Goal: Information Seeking & Learning: Learn about a topic

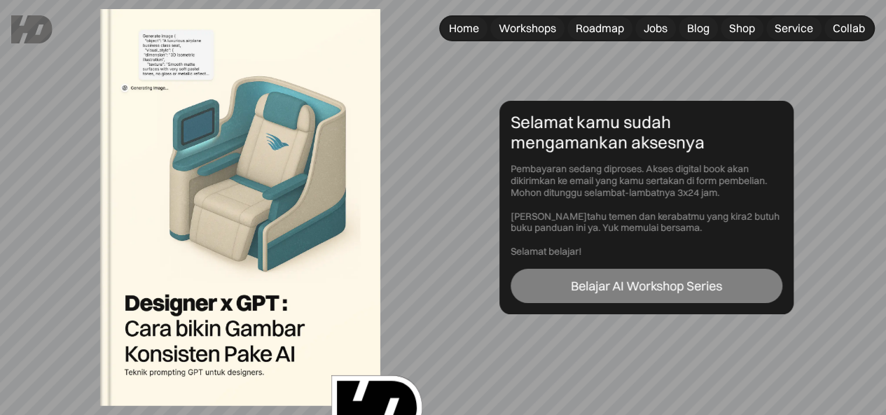
click at [647, 292] on div "Belajar AI Workshop Series" at bounding box center [646, 286] width 151 height 15
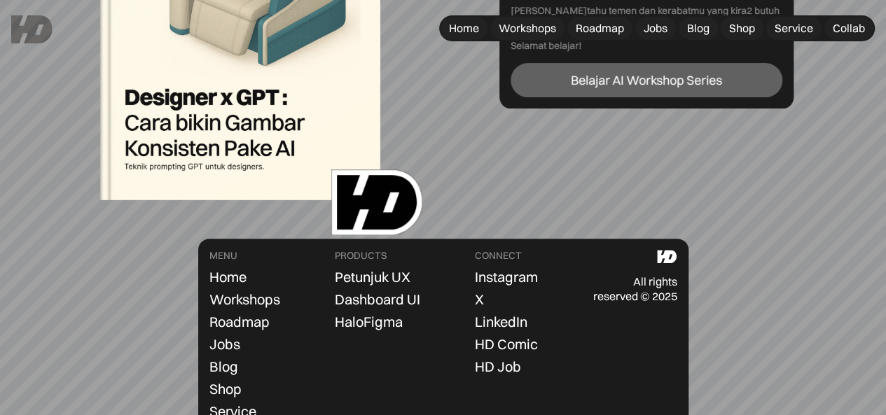
scroll to position [136, 0]
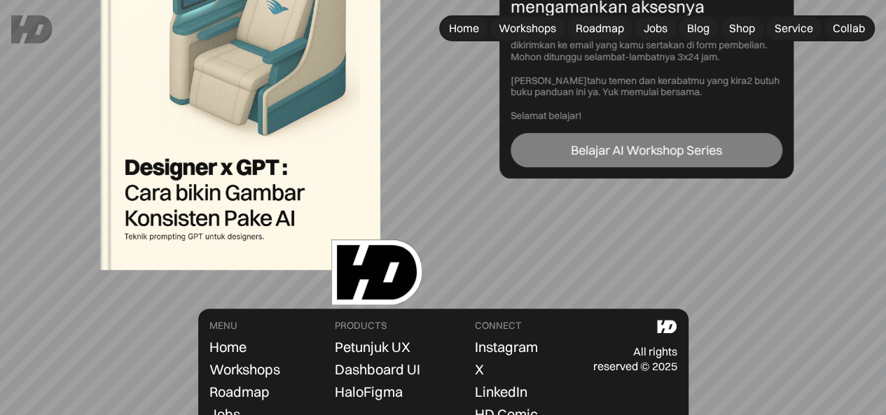
click at [668, 143] on div "Belajar AI Workshop Series" at bounding box center [646, 150] width 151 height 15
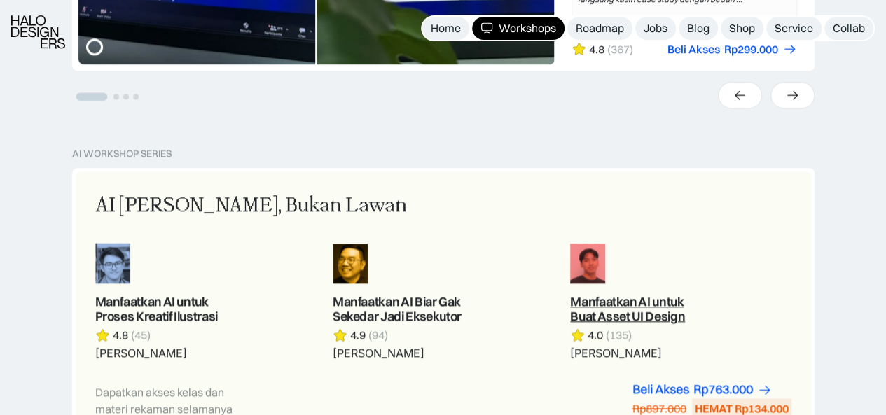
scroll to position [420, 0]
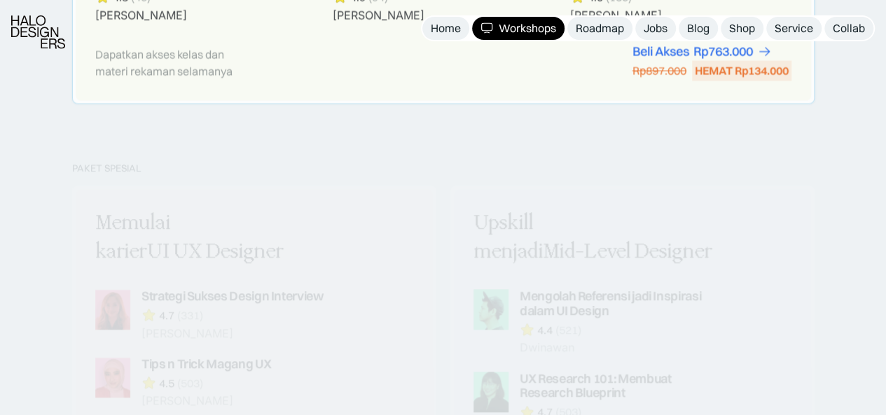
scroll to position [1121, 0]
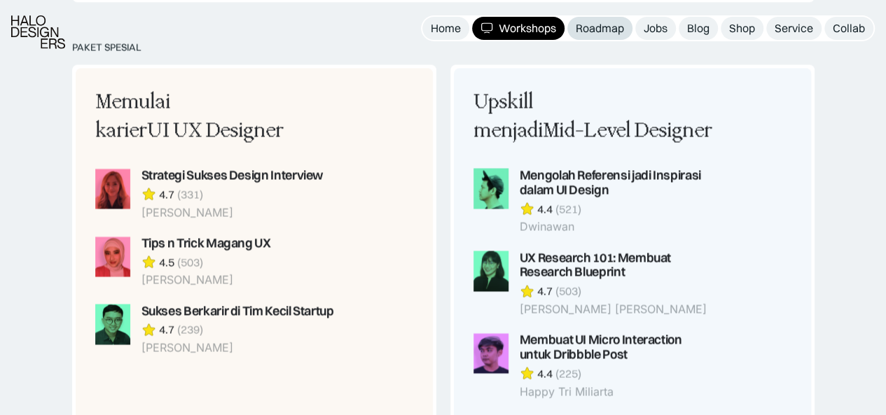
click at [591, 28] on div "Roadmap" at bounding box center [600, 28] width 48 height 15
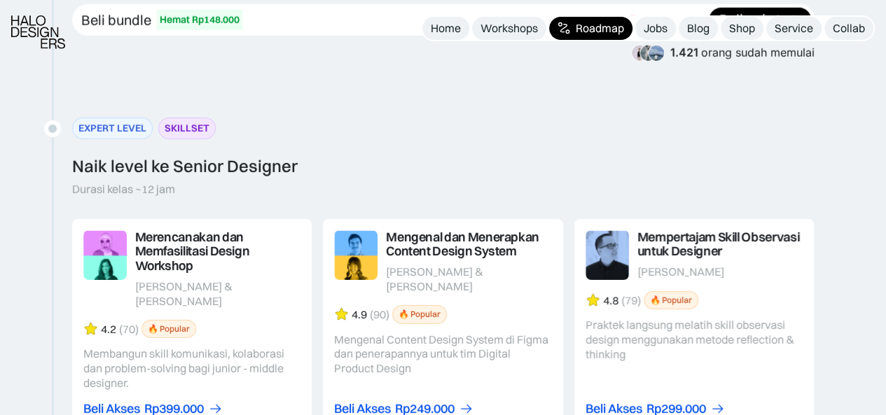
scroll to position [2452, 0]
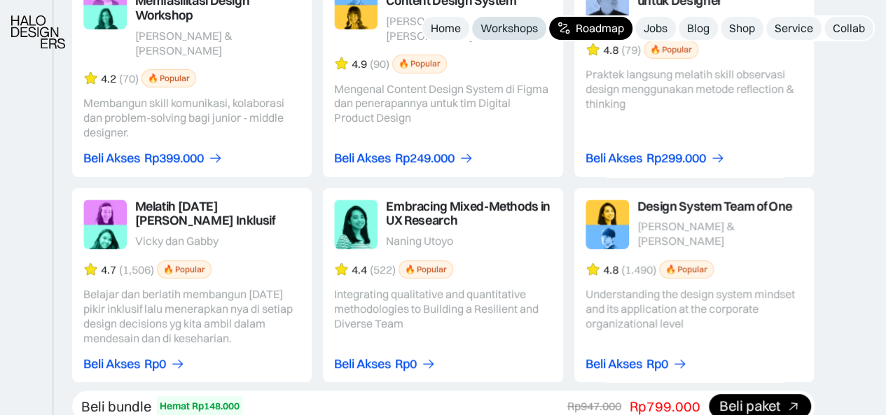
click at [504, 26] on div "Workshops" at bounding box center [509, 28] width 57 height 15
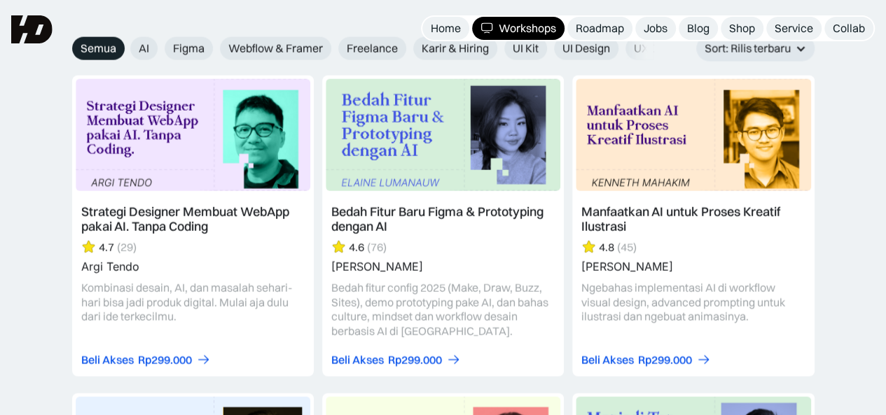
scroll to position [1541, 0]
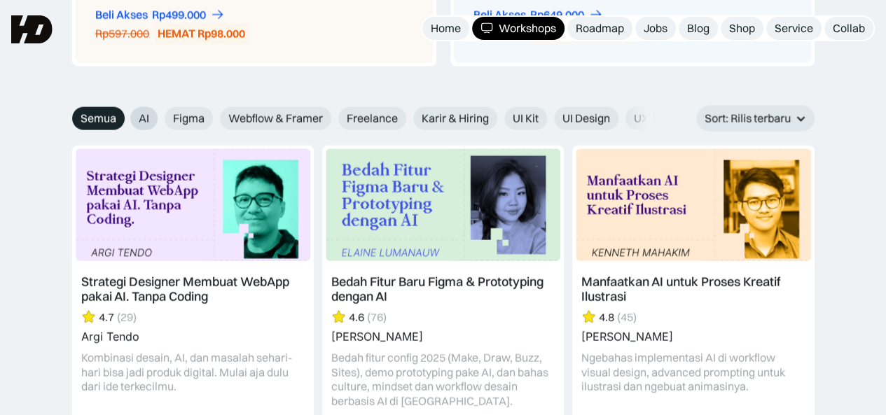
click at [145, 111] on span "AI" at bounding box center [144, 118] width 11 height 15
click at [125, 111] on input "AI" at bounding box center [120, 113] width 9 height 9
radio input "true"
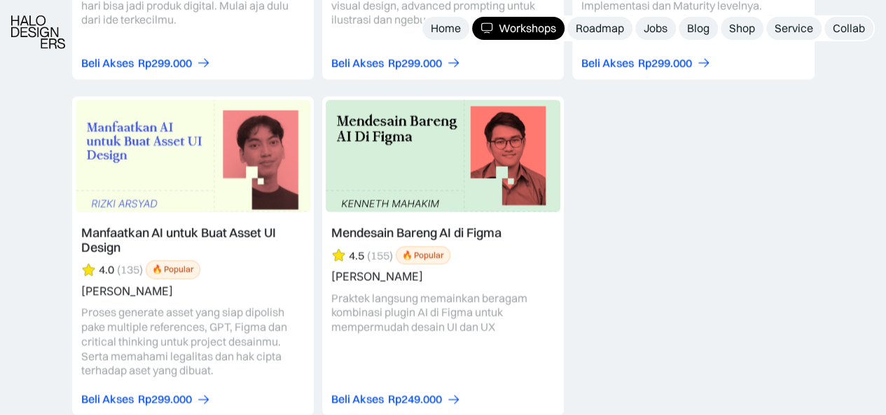
scroll to position [2119, 0]
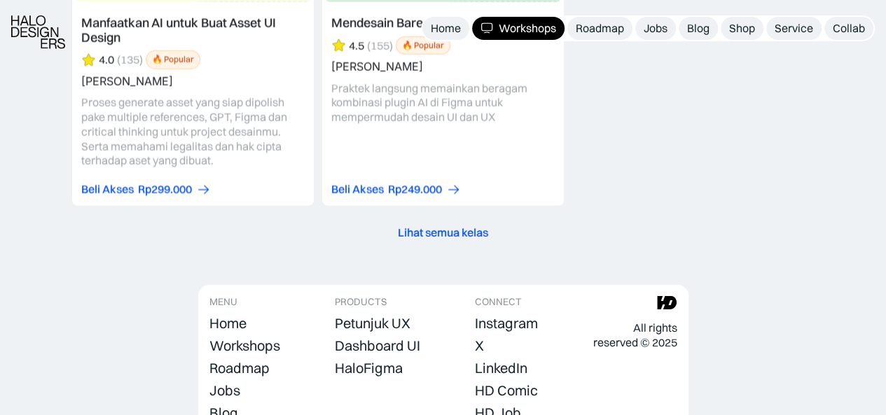
click at [469, 235] on div "Lihat semua kelas" at bounding box center [443, 233] width 90 height 15
radio input "true"
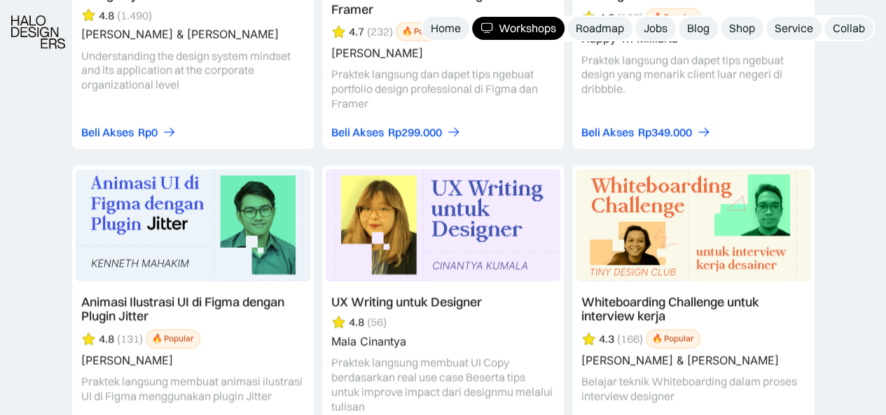
scroll to position [4389, 0]
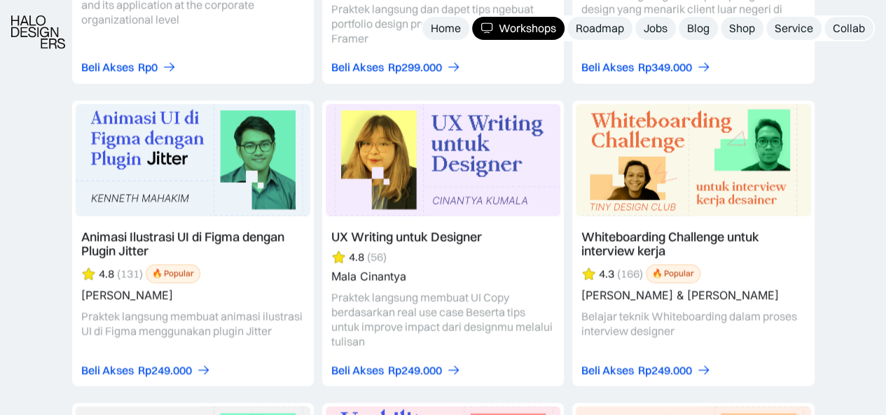
drag, startPoint x: 447, startPoint y: 228, endPoint x: 881, endPoint y: 179, distance: 437.1
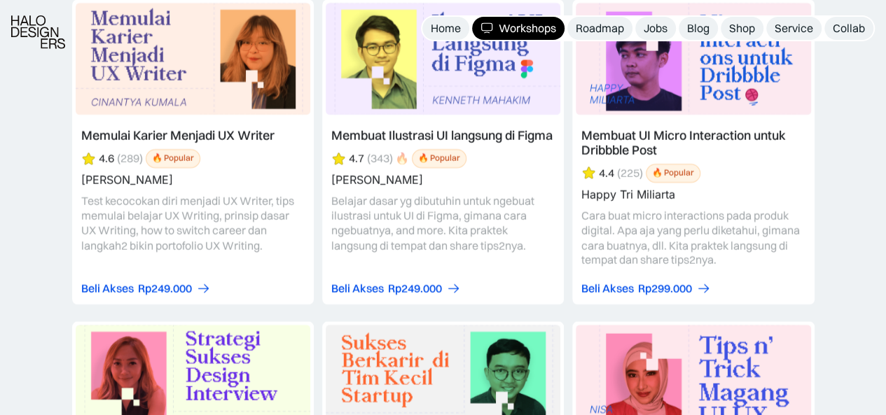
scroll to position [5510, 0]
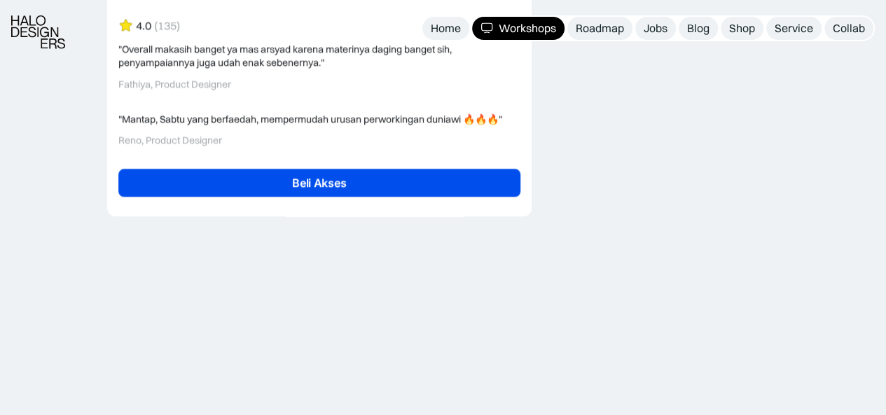
scroll to position [3503, 0]
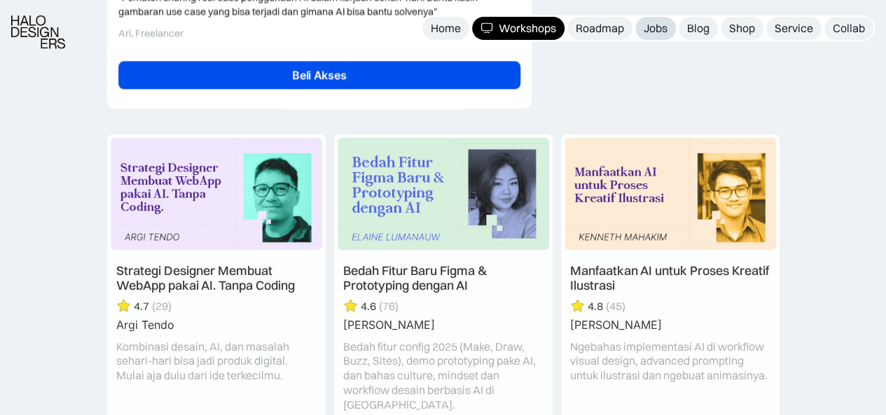
scroll to position [3713, 0]
